Goal: Obtain resource: Download file/media

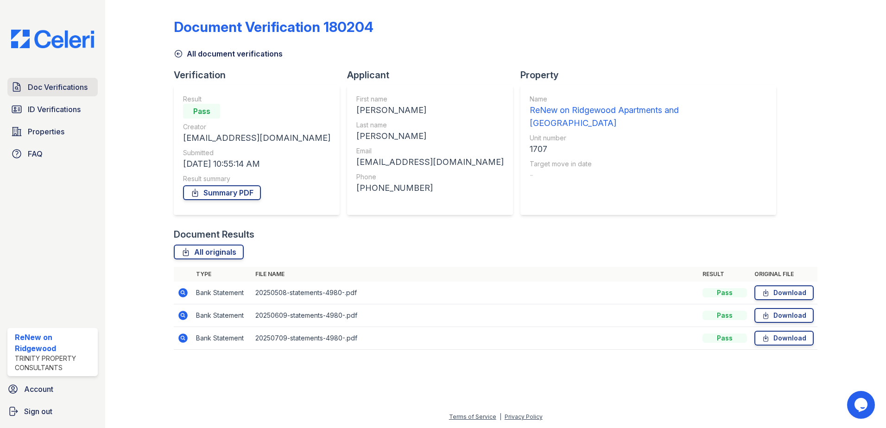
click at [56, 92] on span "Doc Verifications" at bounding box center [58, 87] width 60 height 11
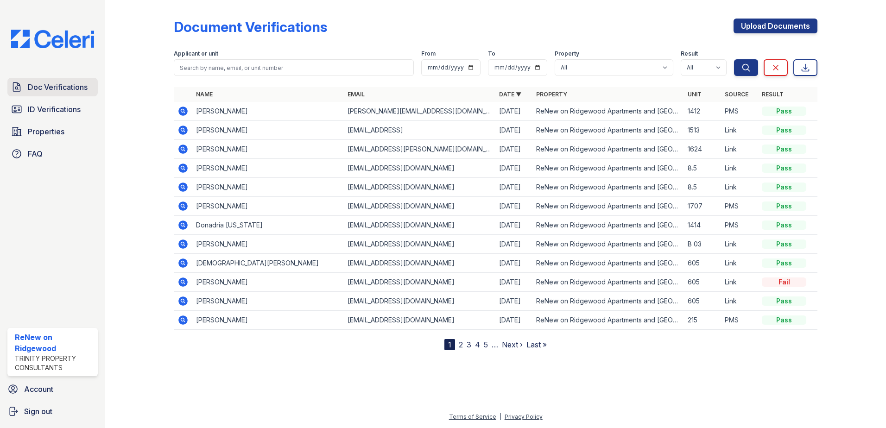
click at [36, 84] on span "Doc Verifications" at bounding box center [58, 87] width 60 height 11
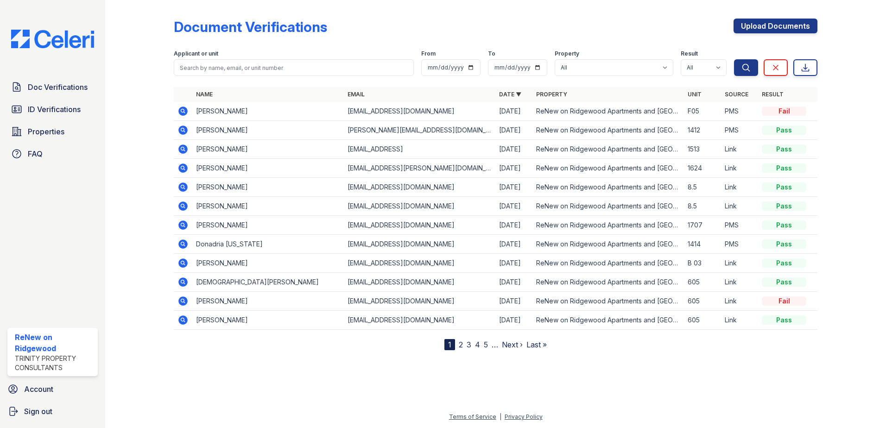
click at [184, 111] on icon at bounding box center [183, 111] width 11 height 11
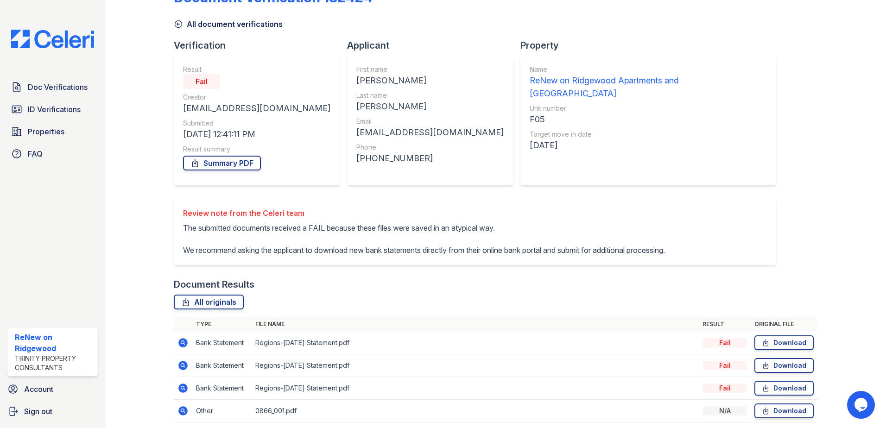
scroll to position [76, 0]
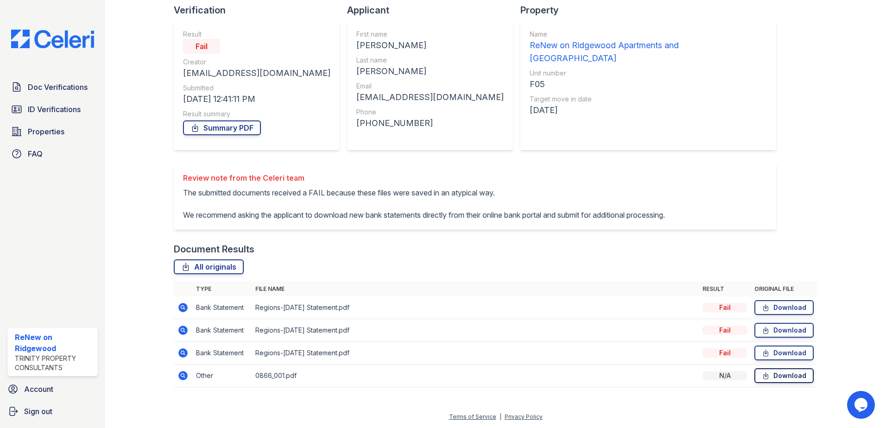
click at [786, 377] on link "Download" at bounding box center [784, 376] width 59 height 15
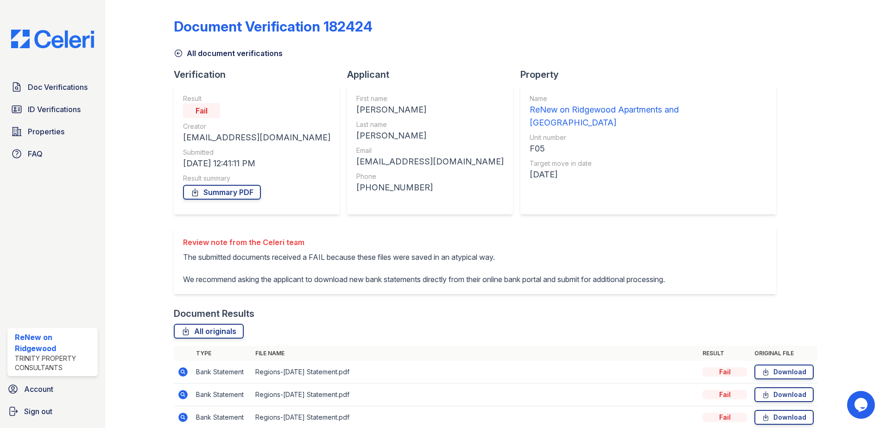
scroll to position [0, 0]
click at [71, 89] on span "Doc Verifications" at bounding box center [58, 87] width 60 height 11
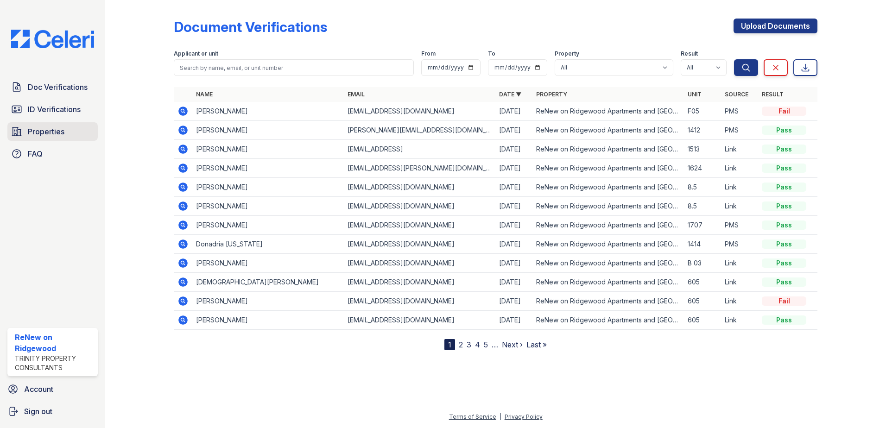
click at [54, 130] on span "Properties" at bounding box center [46, 131] width 37 height 11
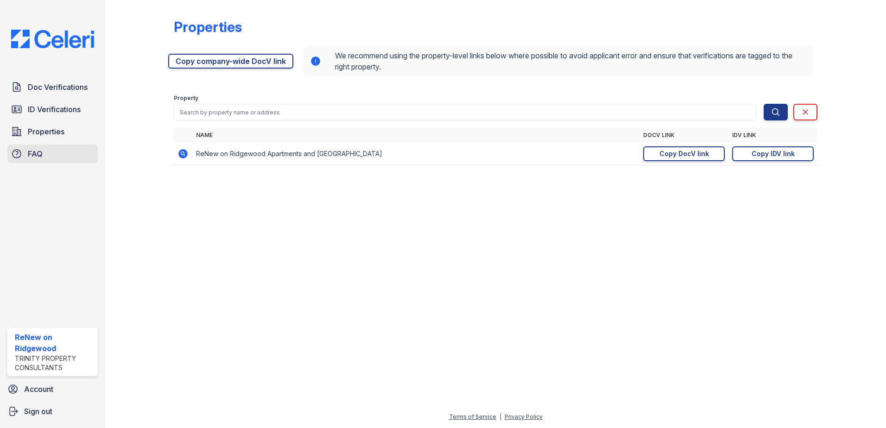
click at [44, 153] on link "FAQ" at bounding box center [52, 154] width 90 height 19
click at [59, 111] on span "ID Verifications" at bounding box center [54, 109] width 53 height 11
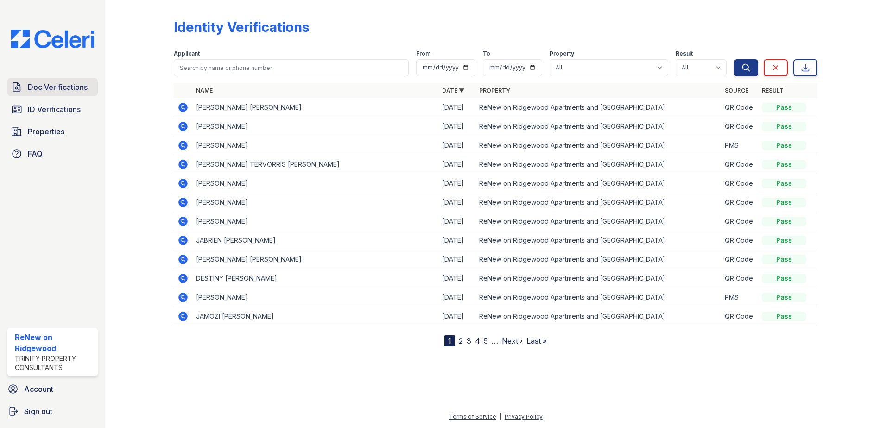
click at [66, 85] on span "Doc Verifications" at bounding box center [58, 87] width 60 height 11
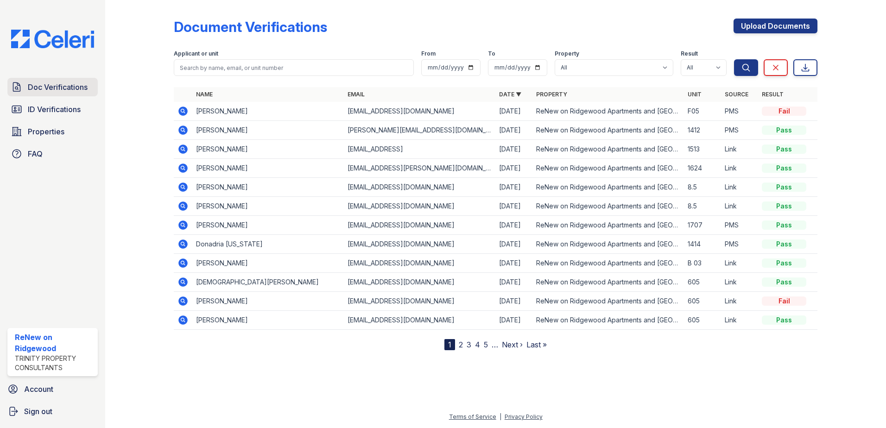
click at [45, 90] on span "Doc Verifications" at bounding box center [58, 87] width 60 height 11
click at [461, 346] on link "2" at bounding box center [461, 344] width 4 height 9
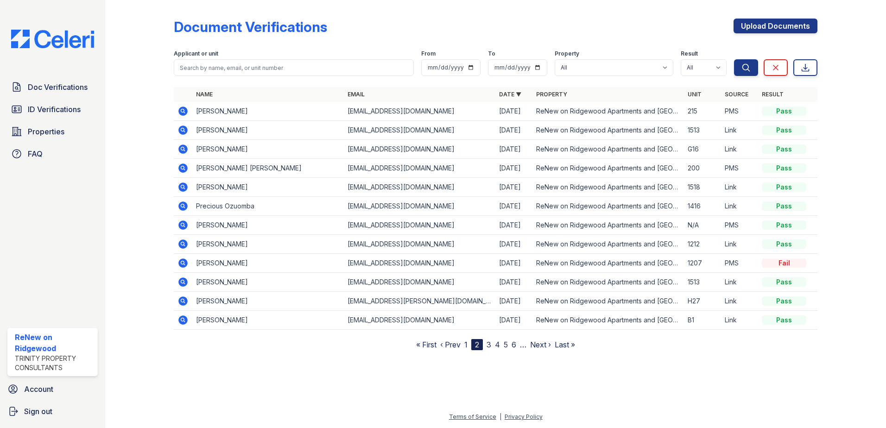
click at [489, 346] on link "3" at bounding box center [489, 344] width 5 height 9
click at [462, 345] on link "1" at bounding box center [461, 344] width 3 height 9
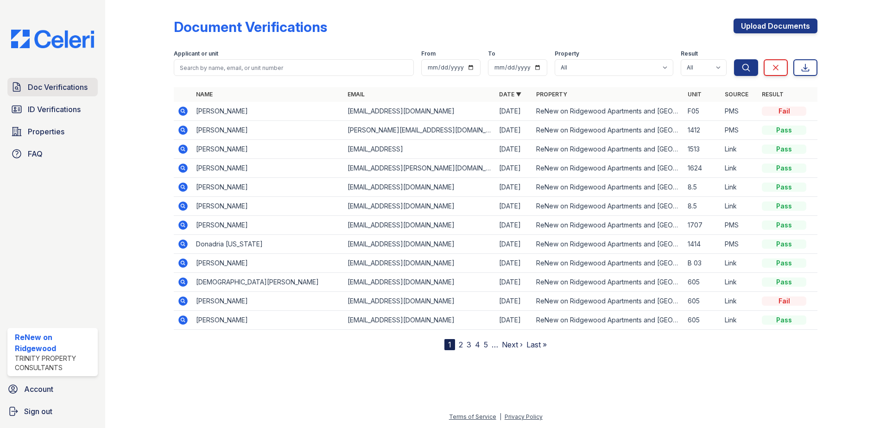
click at [65, 89] on span "Doc Verifications" at bounding box center [58, 87] width 60 height 11
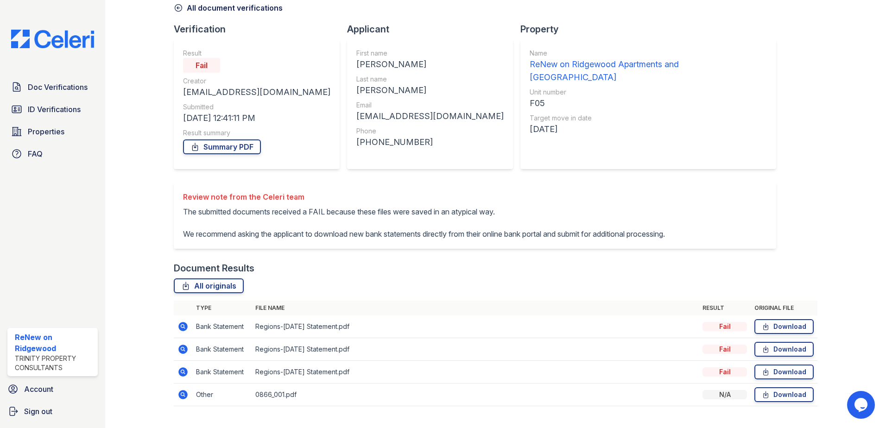
scroll to position [30, 0]
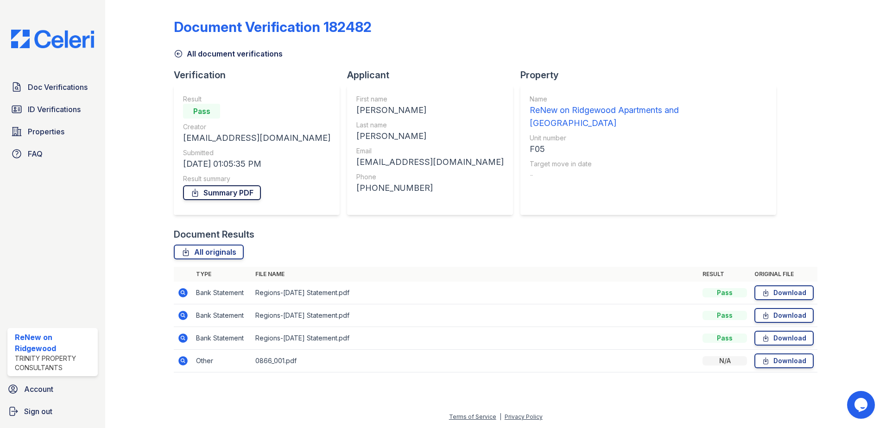
click at [227, 191] on link "Summary PDF" at bounding box center [222, 192] width 78 height 15
